Goal: Complete application form: Complete application form

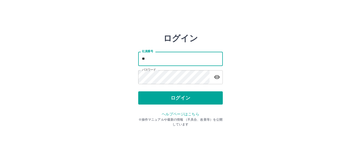
type input "*"
type input "*******"
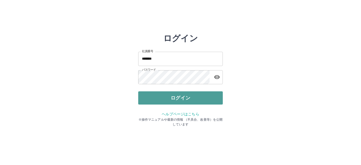
click at [187, 102] on button "ログイン" at bounding box center [180, 97] width 84 height 13
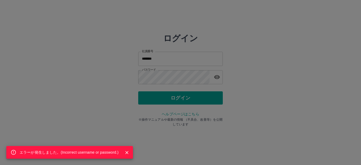
click at [127, 157] on div at bounding box center [125, 153] width 12 height 10
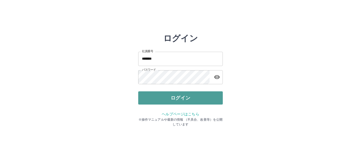
click at [161, 101] on button "ログイン" at bounding box center [180, 97] width 84 height 13
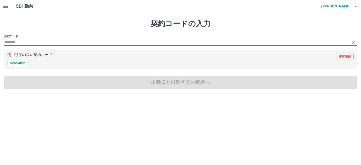
click at [54, 42] on input "契約コード" at bounding box center [176, 42] width 344 height 7
click at [22, 62] on button "42654015" at bounding box center [17, 63] width 21 height 6
type input "********"
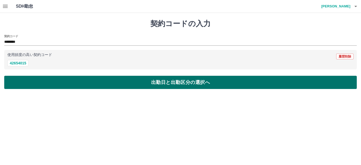
click at [39, 79] on button "出勤日と出勤区分の選択へ" at bounding box center [180, 82] width 352 height 13
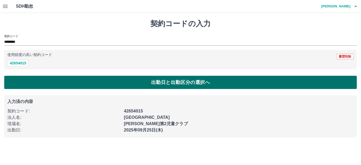
click at [40, 86] on button "出勤日と出勤区分の選択へ" at bounding box center [180, 82] width 352 height 13
click at [77, 84] on button "出勤日と出勤区分の選択へ" at bounding box center [180, 82] width 352 height 13
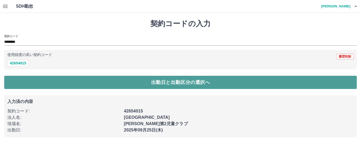
click at [144, 84] on button "出勤日と出勤区分の選択へ" at bounding box center [180, 82] width 352 height 13
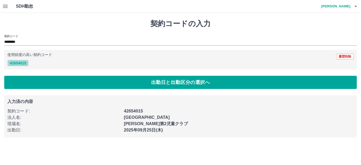
click at [14, 63] on button "42654015" at bounding box center [17, 63] width 21 height 6
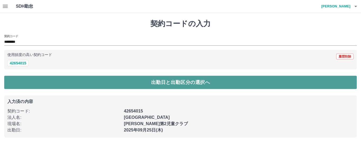
click at [57, 86] on button "出勤日と出勤区分の選択へ" at bounding box center [180, 82] width 352 height 13
click at [102, 81] on button "出勤日と出勤区分の選択へ" at bounding box center [180, 82] width 352 height 13
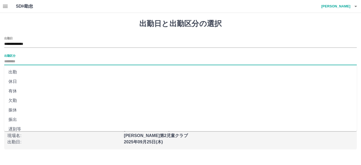
click at [20, 61] on input "出勤区分" at bounding box center [180, 61] width 352 height 7
click at [17, 69] on li "出勤" at bounding box center [180, 72] width 352 height 10
type input "**"
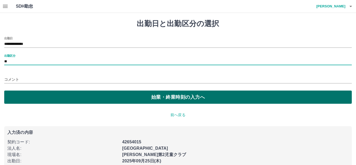
click at [35, 97] on button "始業・終業時刻の入力へ" at bounding box center [178, 97] width 348 height 13
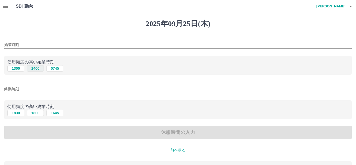
click at [37, 67] on button "1400" at bounding box center [35, 68] width 17 height 6
type input "****"
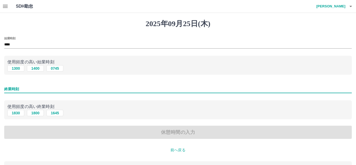
click at [28, 88] on input "終業時刻" at bounding box center [178, 89] width 348 height 8
type input "****"
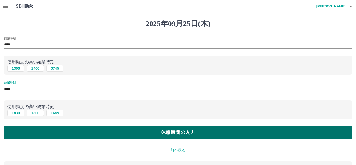
click at [64, 133] on button "休憩時間の入力" at bounding box center [178, 132] width 348 height 13
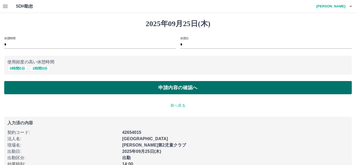
click at [82, 88] on button "申請内容の確認へ" at bounding box center [178, 87] width 348 height 13
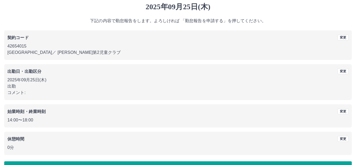
scroll to position [33, 0]
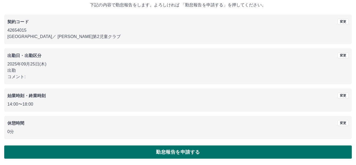
click at [121, 155] on button "勤怠報告を申請する" at bounding box center [178, 151] width 348 height 13
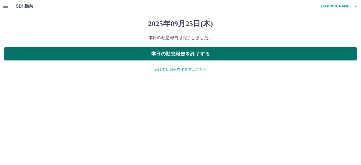
click at [184, 58] on button "本日の勤怠報告を終了する" at bounding box center [180, 53] width 352 height 13
